Goal: Information Seeking & Learning: Learn about a topic

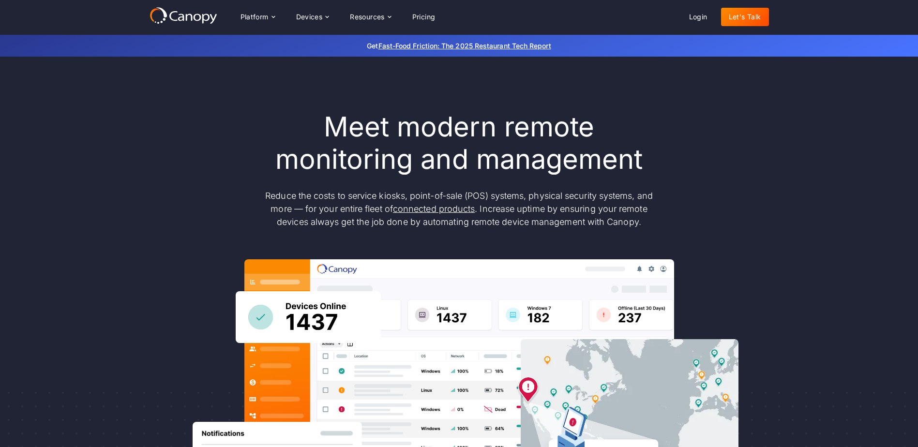
click at [752, 11] on link "Let's Talk" at bounding box center [745, 17] width 48 height 18
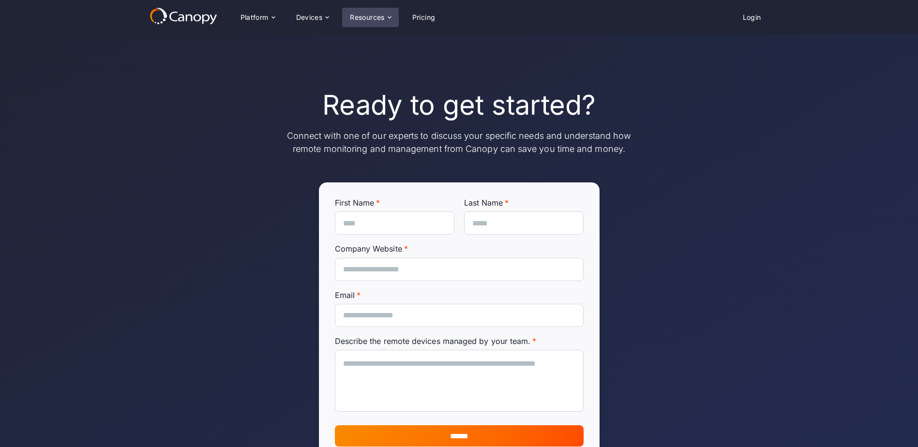
click at [367, 14] on div "Resources" at bounding box center [367, 17] width 35 height 7
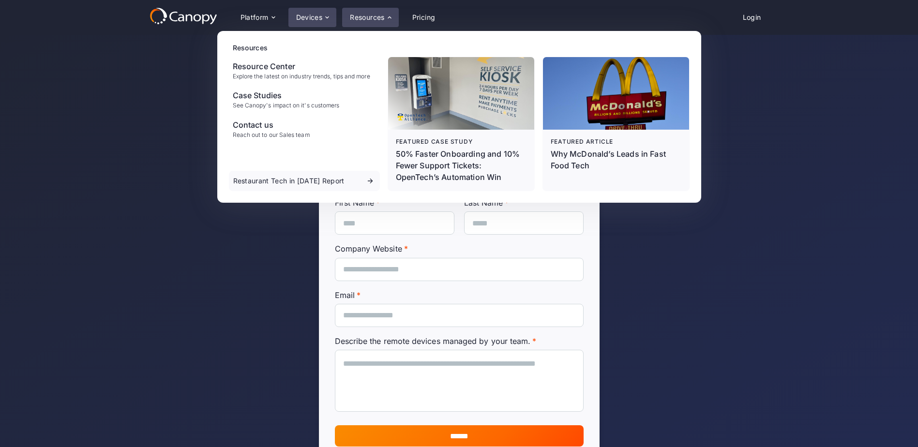
click at [317, 17] on div "Devices" at bounding box center [309, 17] width 27 height 7
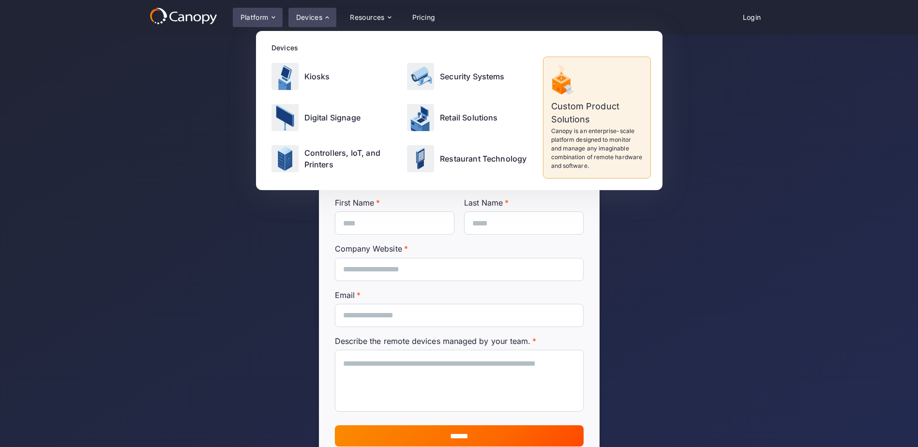
click at [256, 17] on div "Platform" at bounding box center [254, 17] width 28 height 7
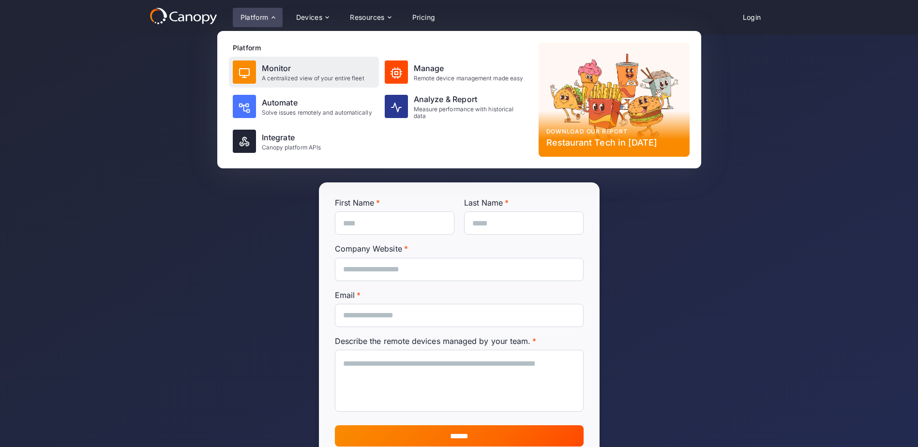
click at [268, 74] on div "Monitor A centralized view of your entire fleet" at bounding box center [313, 71] width 103 height 19
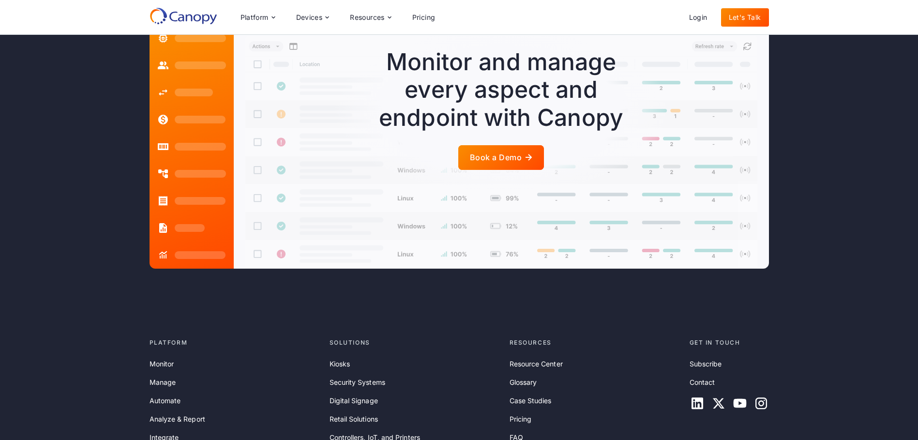
scroll to position [2129, 0]
